Goal: Task Accomplishment & Management: Manage account settings

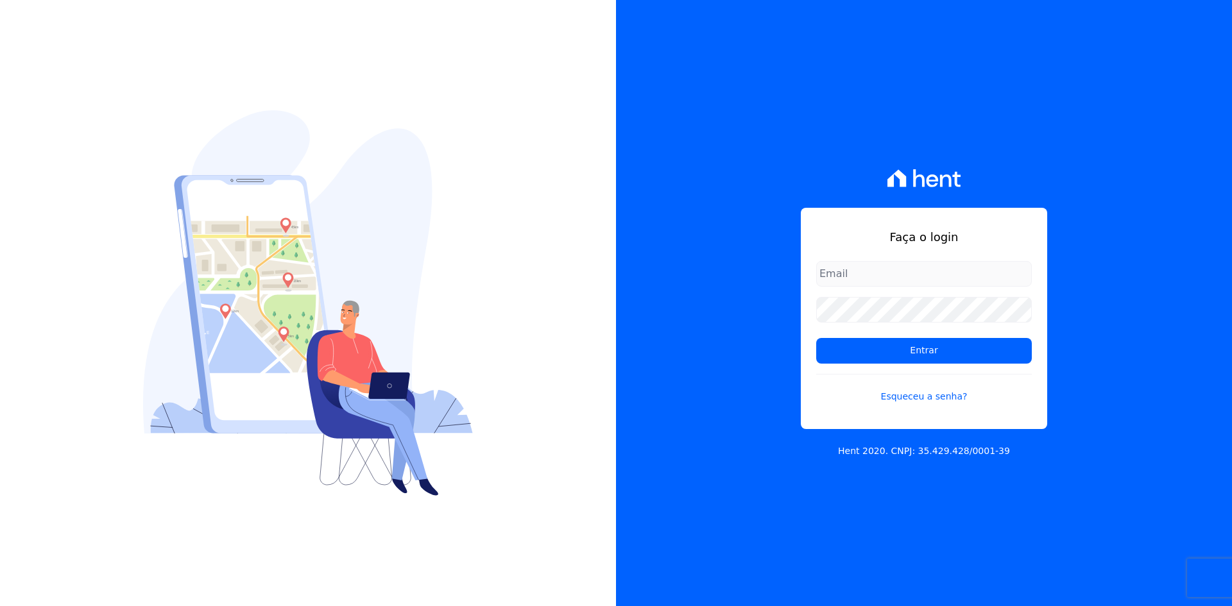
type input "[EMAIL_ADDRESS][DOMAIN_NAME]"
click at [746, 348] on div "Faça o login contato@grupokaiser.com.br Entrar Esqueceu a senha? Hent 2020. CNP…" at bounding box center [924, 303] width 616 height 606
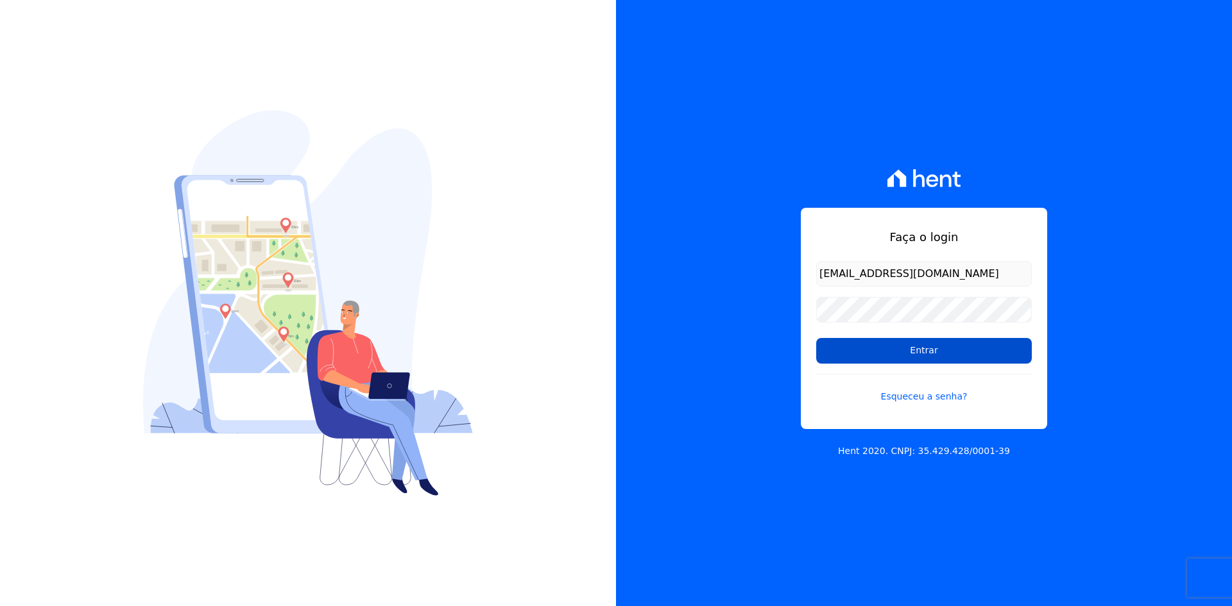
click at [831, 345] on input "Entrar" at bounding box center [924, 351] width 216 height 26
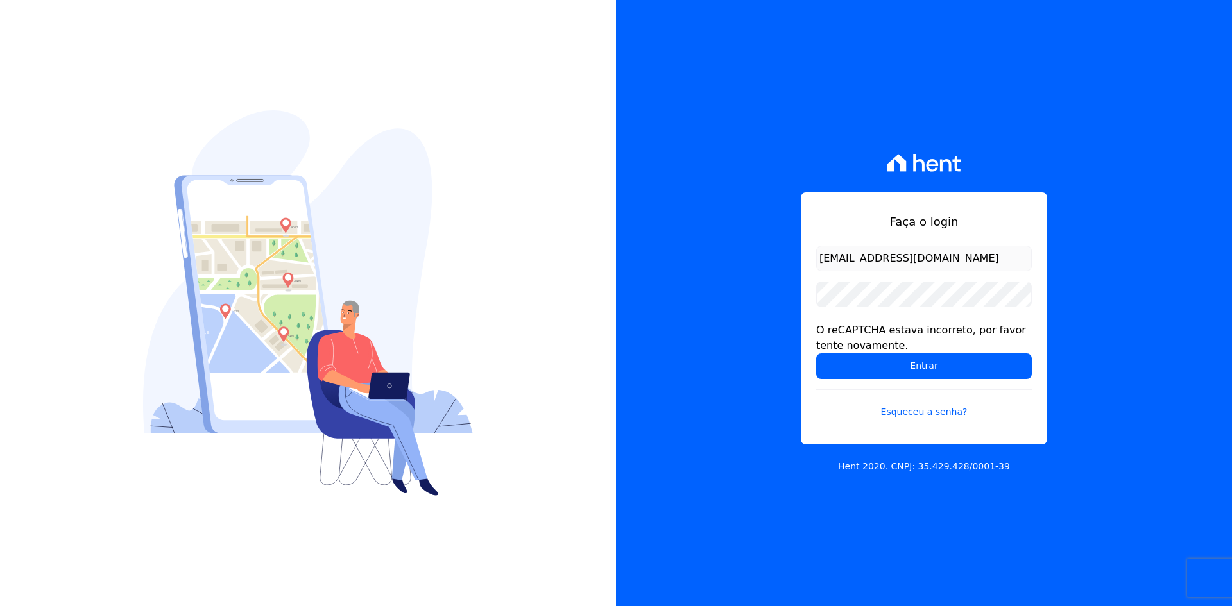
click at [739, 358] on div "Faça o login contato@grupokaiser.com.br O reCAPTCHA estava incorreto, por favor…" at bounding box center [924, 303] width 616 height 606
click at [844, 367] on input "Entrar" at bounding box center [924, 367] width 216 height 26
click at [749, 310] on div "Faça o login [EMAIL_ADDRESS][DOMAIN_NAME] O reCAPTCHA estava incorreto, por fav…" at bounding box center [924, 303] width 616 height 606
click at [834, 361] on input "Entrar" at bounding box center [924, 367] width 216 height 26
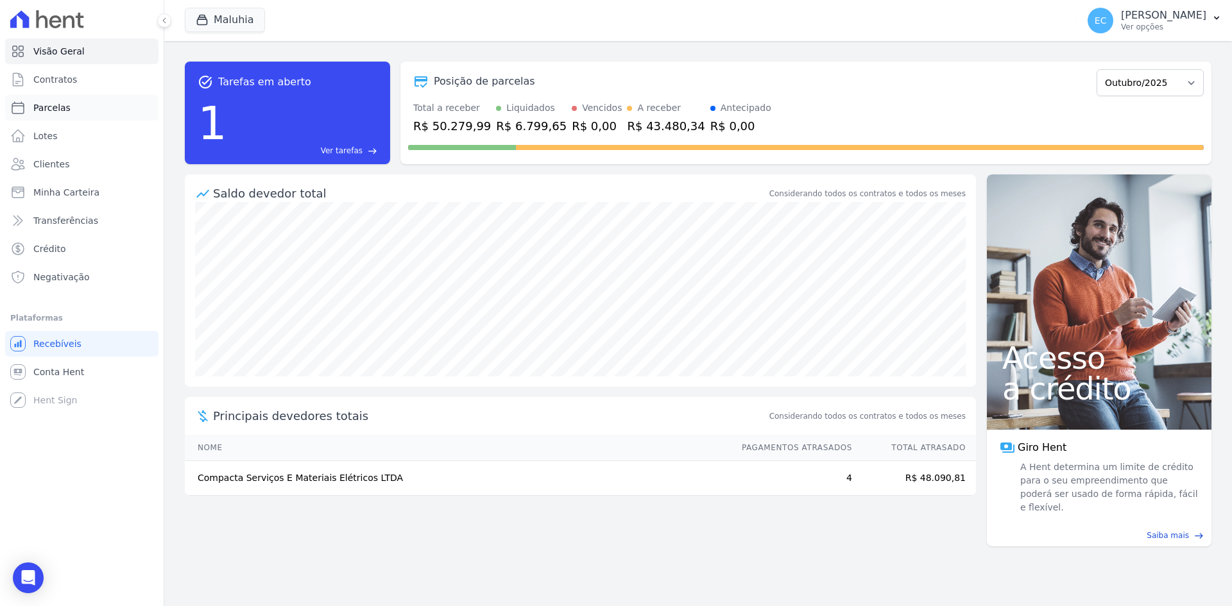
click at [60, 108] on span "Parcelas" at bounding box center [51, 107] width 37 height 13
select select
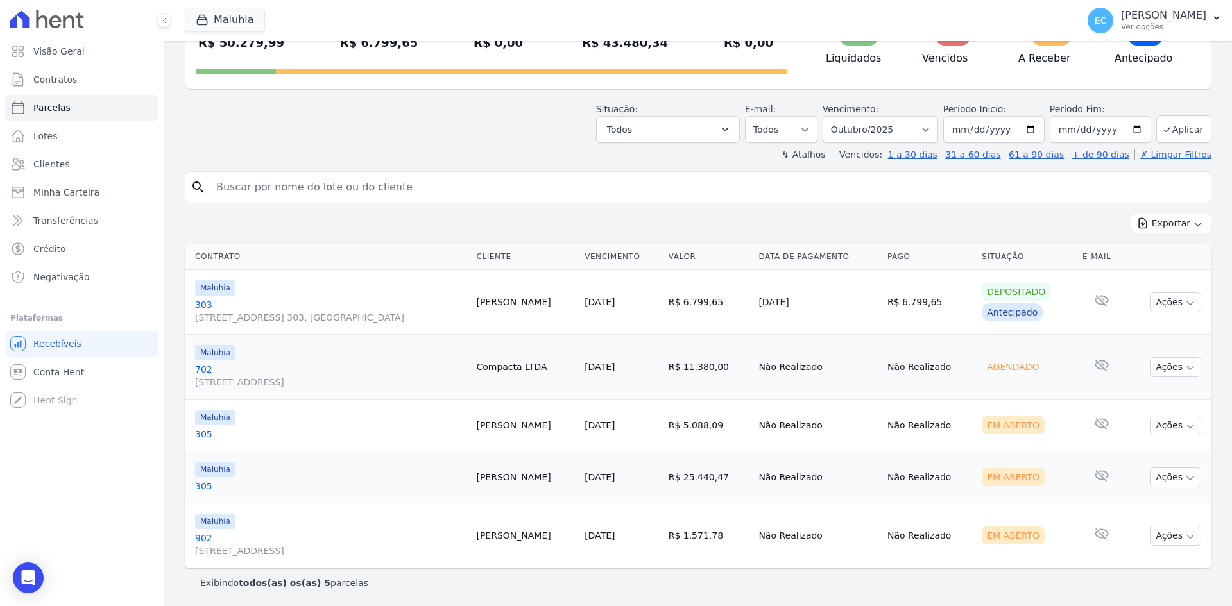
scroll to position [113, 0]
click at [205, 15] on icon "button" at bounding box center [203, 20] width 10 height 10
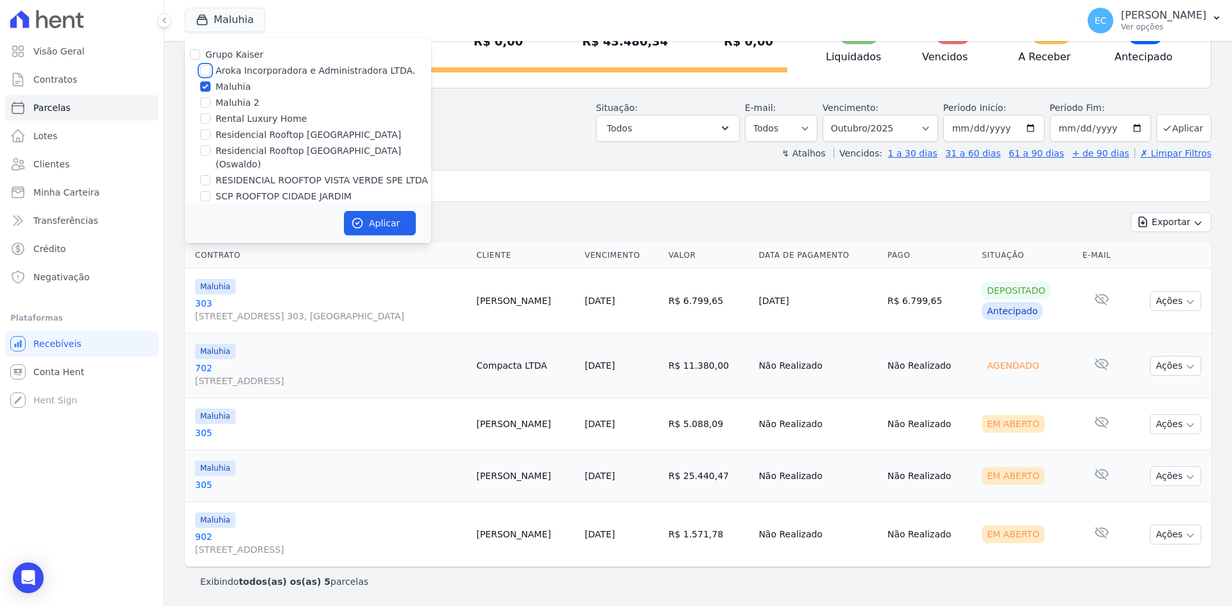
click at [205, 69] on input "Aroka Incorporadora e Administradora LTDA." at bounding box center [205, 70] width 10 height 10
checkbox input "true"
click at [206, 83] on input "Maluhia" at bounding box center [205, 86] width 10 height 10
checkbox input "false"
click at [396, 224] on button "Aplicar" at bounding box center [380, 223] width 72 height 24
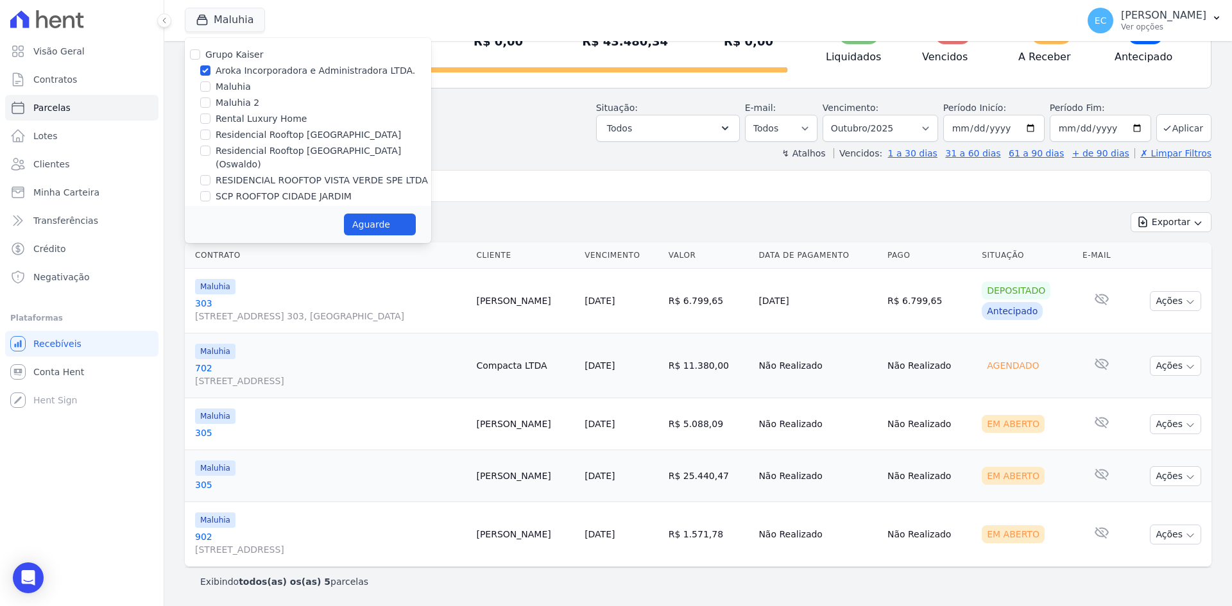
select select
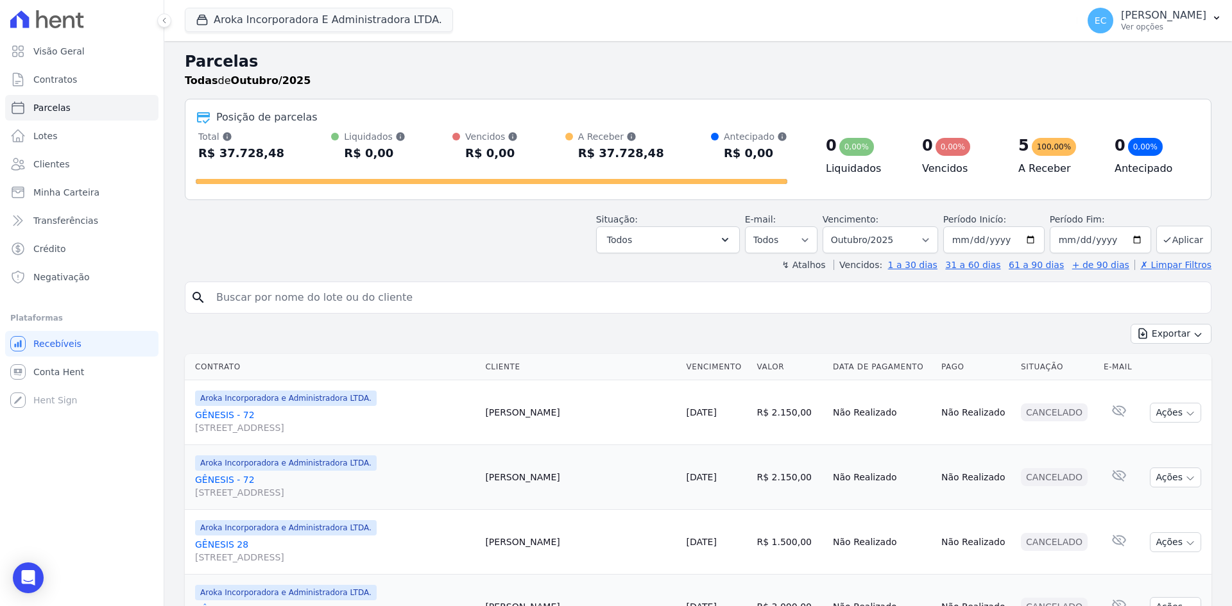
scroll to position [0, 0]
click at [203, 25] on icon "button" at bounding box center [203, 20] width 10 height 10
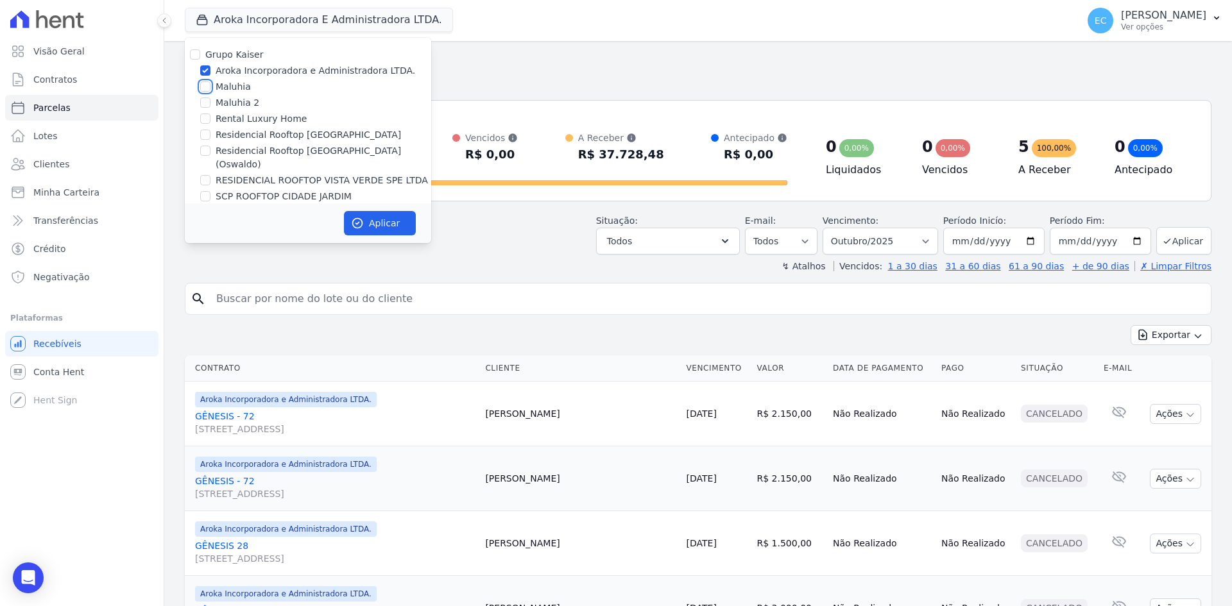
click at [204, 87] on input "Maluhia" at bounding box center [205, 86] width 10 height 10
checkbox input "true"
click at [204, 70] on input "Aroka Incorporadora e Administradora LTDA." at bounding box center [205, 70] width 10 height 10
checkbox input "false"
click at [406, 215] on button "Aplicar" at bounding box center [380, 223] width 72 height 24
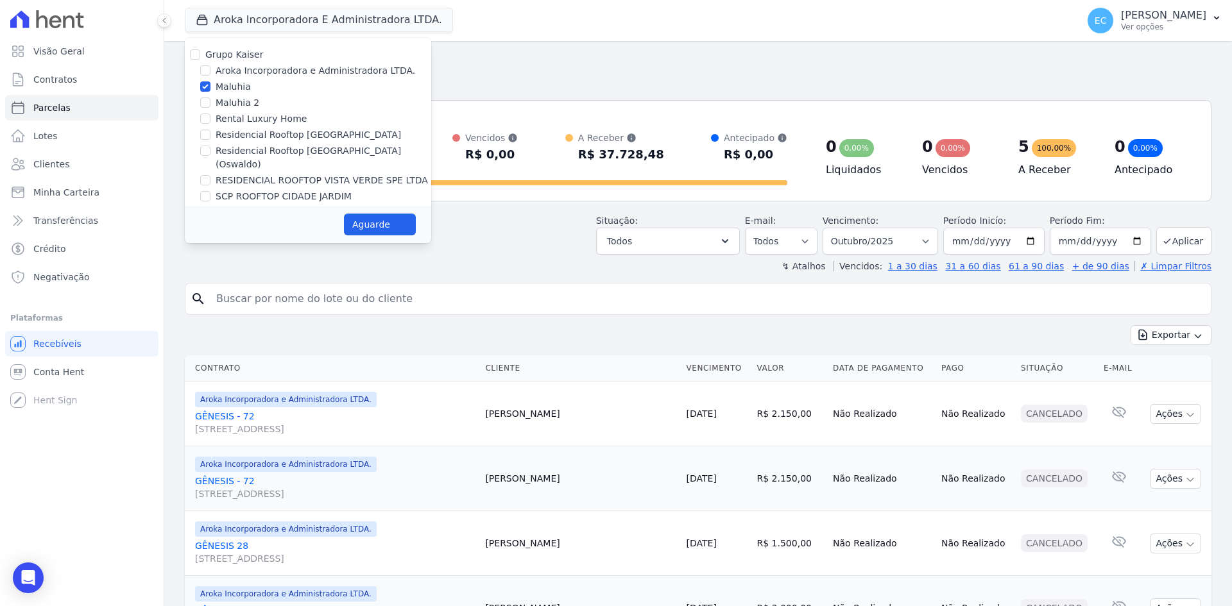
select select
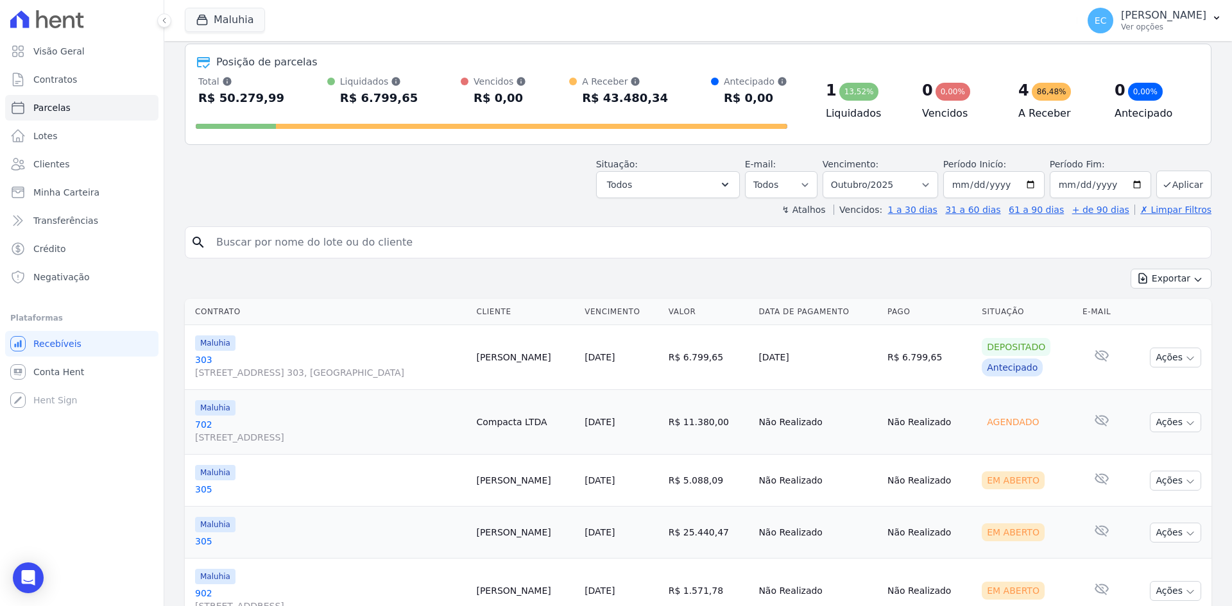
scroll to position [113, 0]
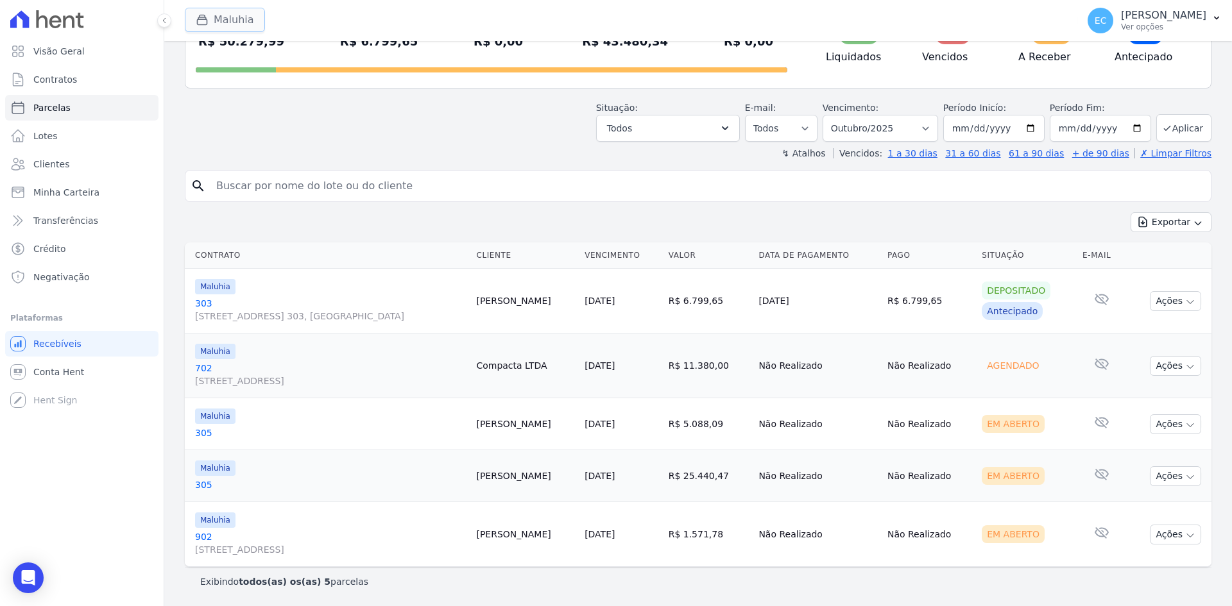
click at [207, 12] on button "Maluhia" at bounding box center [225, 20] width 80 height 24
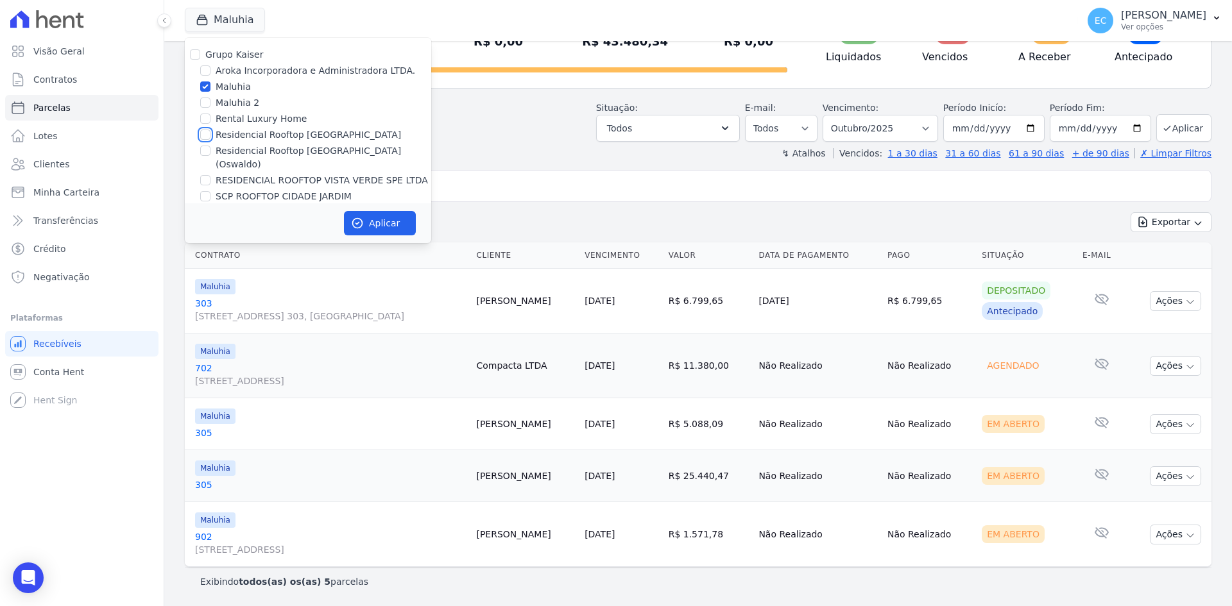
click at [201, 137] on input "Residencial Rooftop Vista Verde" at bounding box center [205, 135] width 10 height 10
checkbox input "true"
click at [205, 85] on input "Maluhia" at bounding box center [205, 86] width 10 height 10
checkbox input "false"
click at [374, 223] on button "Aplicar" at bounding box center [380, 223] width 72 height 24
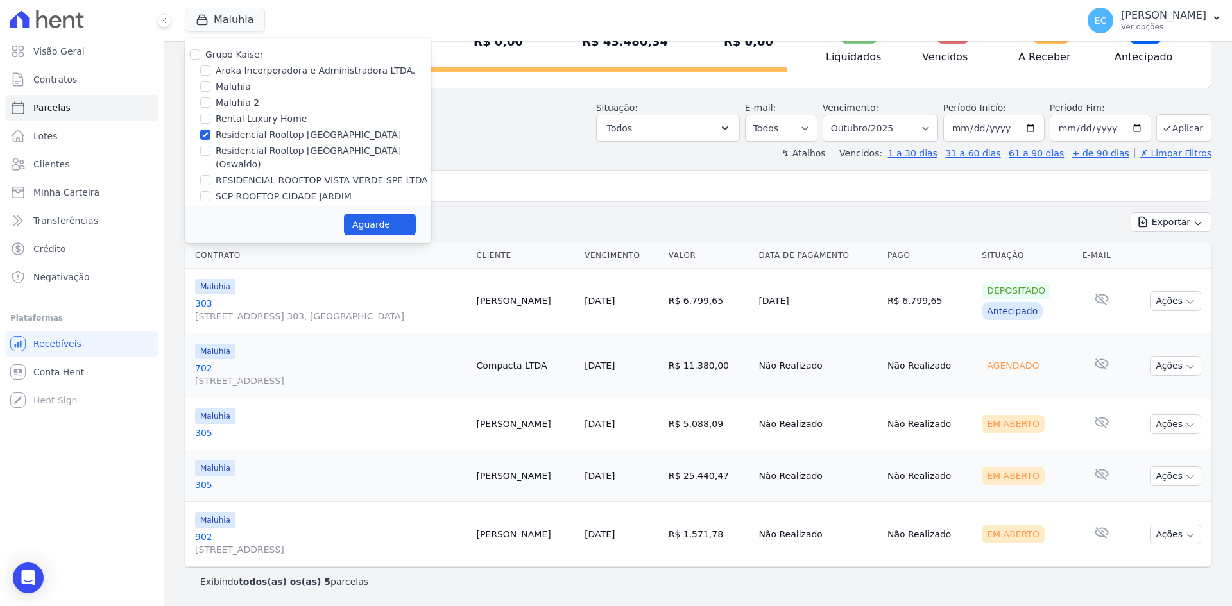
select select
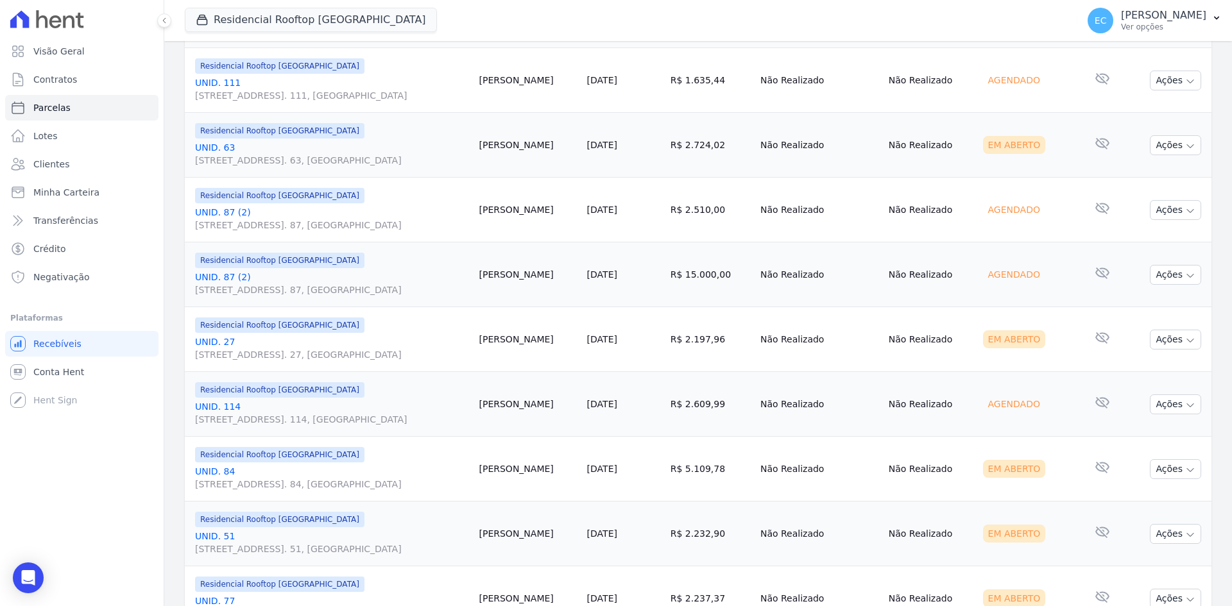
scroll to position [1305, 0]
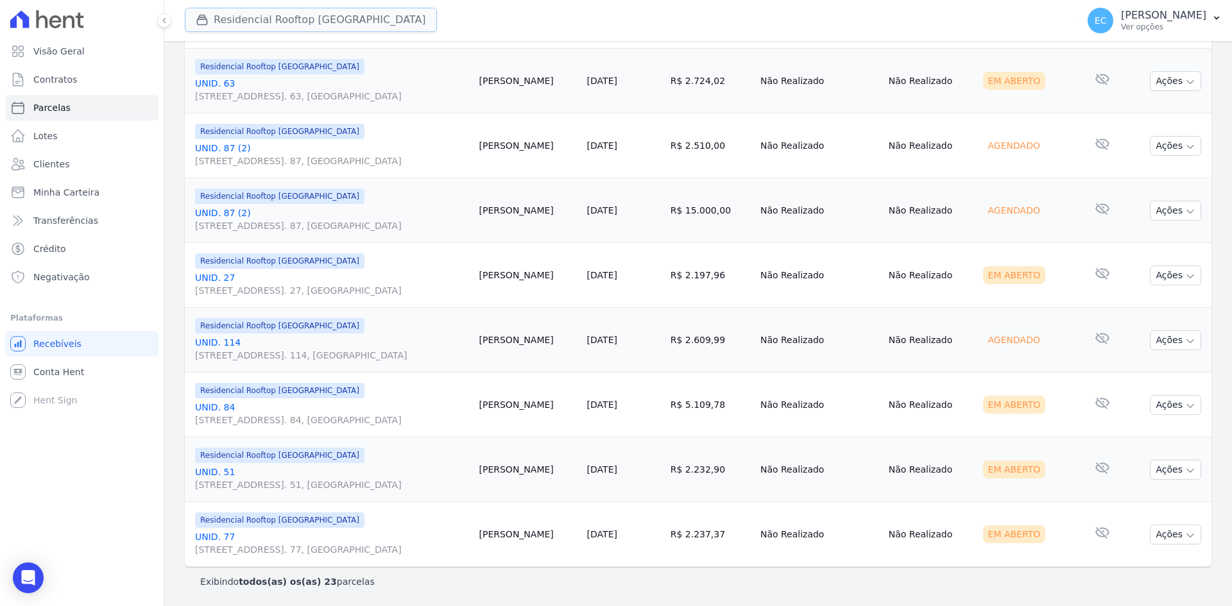
click at [235, 15] on button "Residencial Rooftop Vista Verde" at bounding box center [311, 20] width 252 height 24
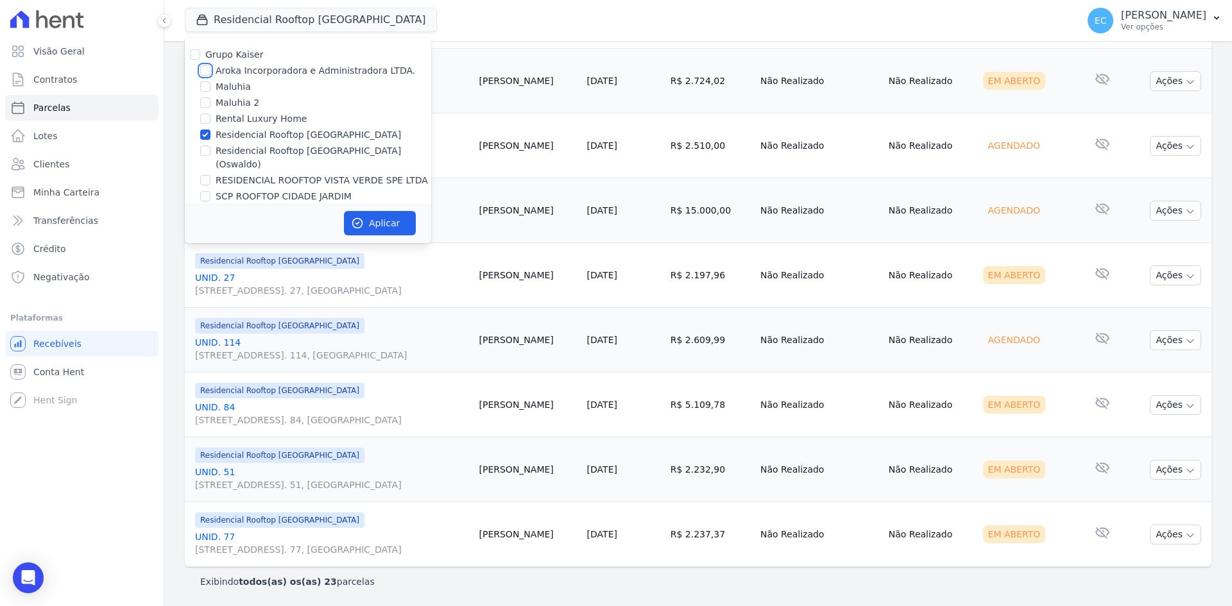
click at [207, 69] on input "Aroka Incorporadora e Administradora LTDA." at bounding box center [205, 70] width 10 height 10
checkbox input "true"
click at [207, 130] on input "Residencial Rooftop Vista Verde" at bounding box center [205, 135] width 10 height 10
checkbox input "false"
click at [391, 219] on button "Aplicar" at bounding box center [380, 223] width 72 height 24
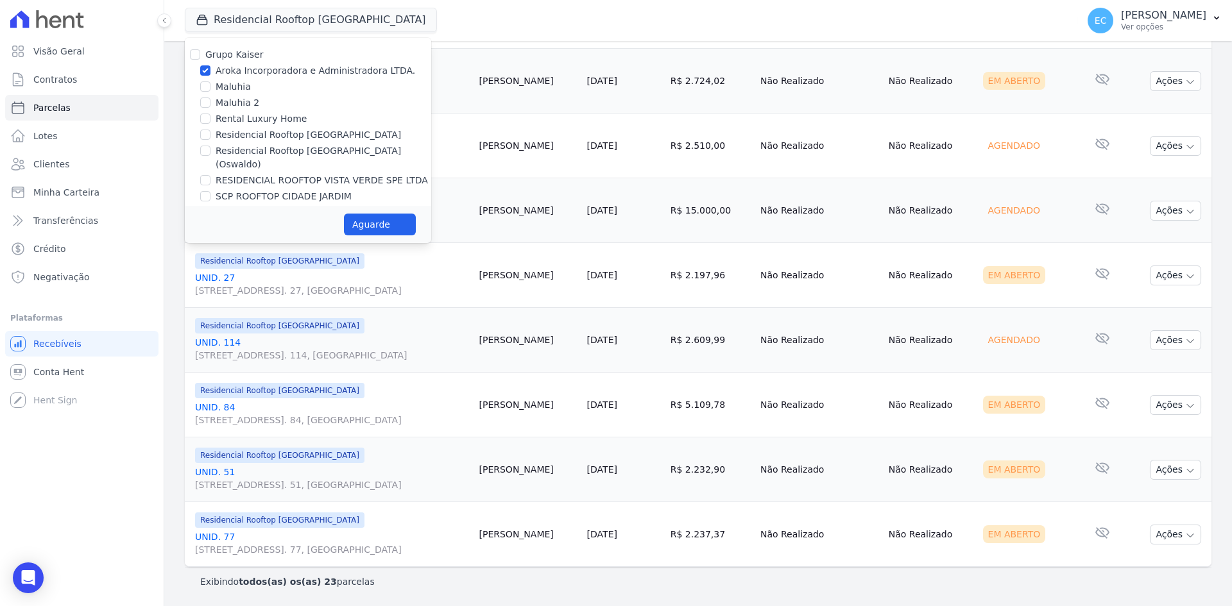
select select
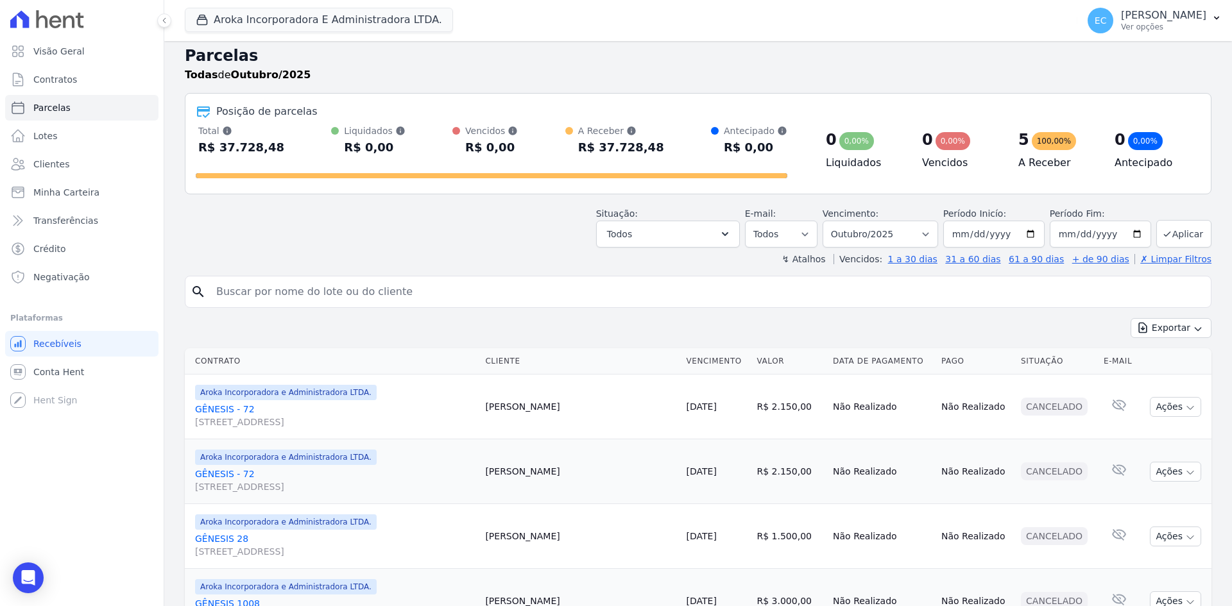
scroll to position [0, 0]
